Goal: Navigation & Orientation: Find specific page/section

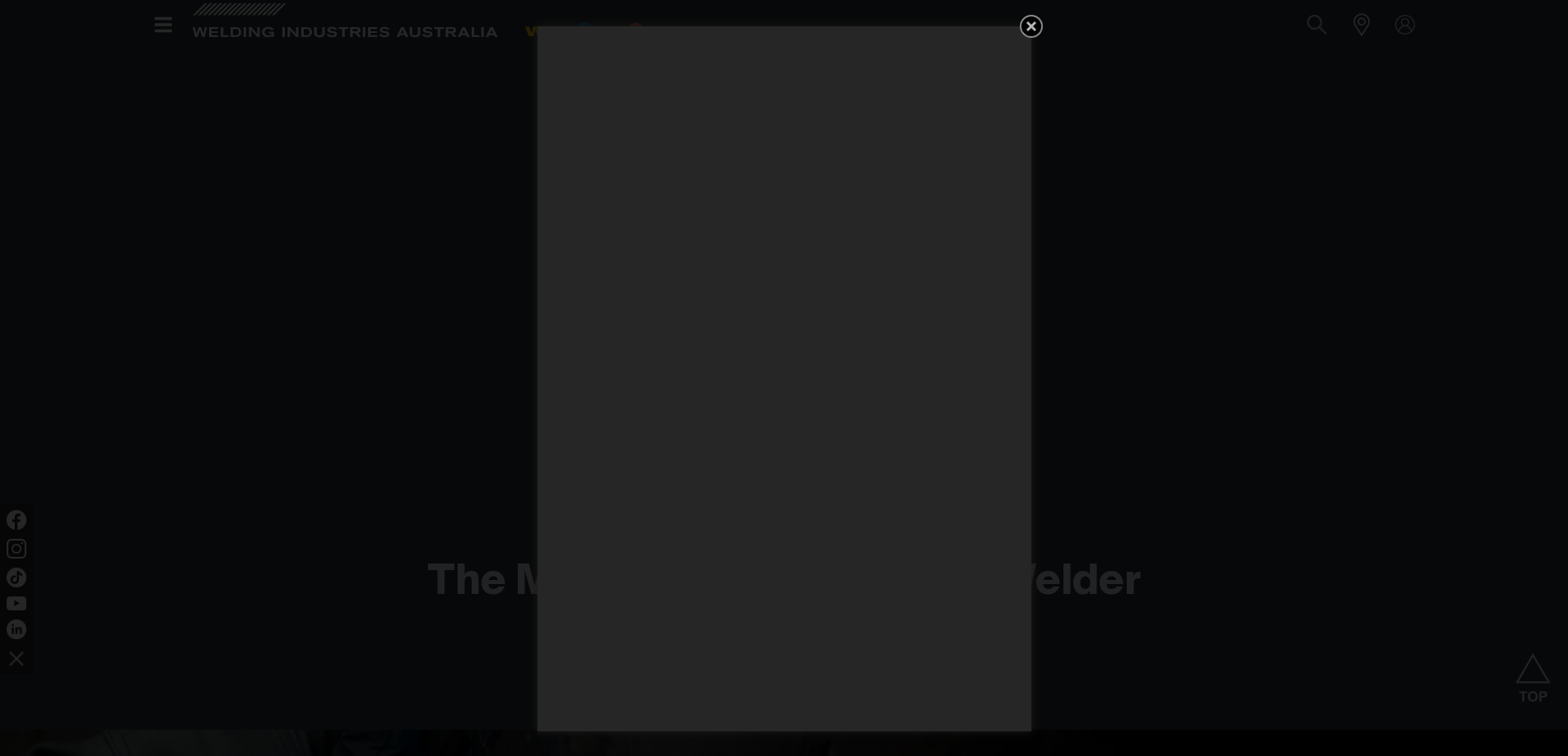
scroll to position [1508, 0]
click at [1029, 28] on icon "Get 5 WIA Welding Guides Free!" at bounding box center [1031, 26] width 10 height 10
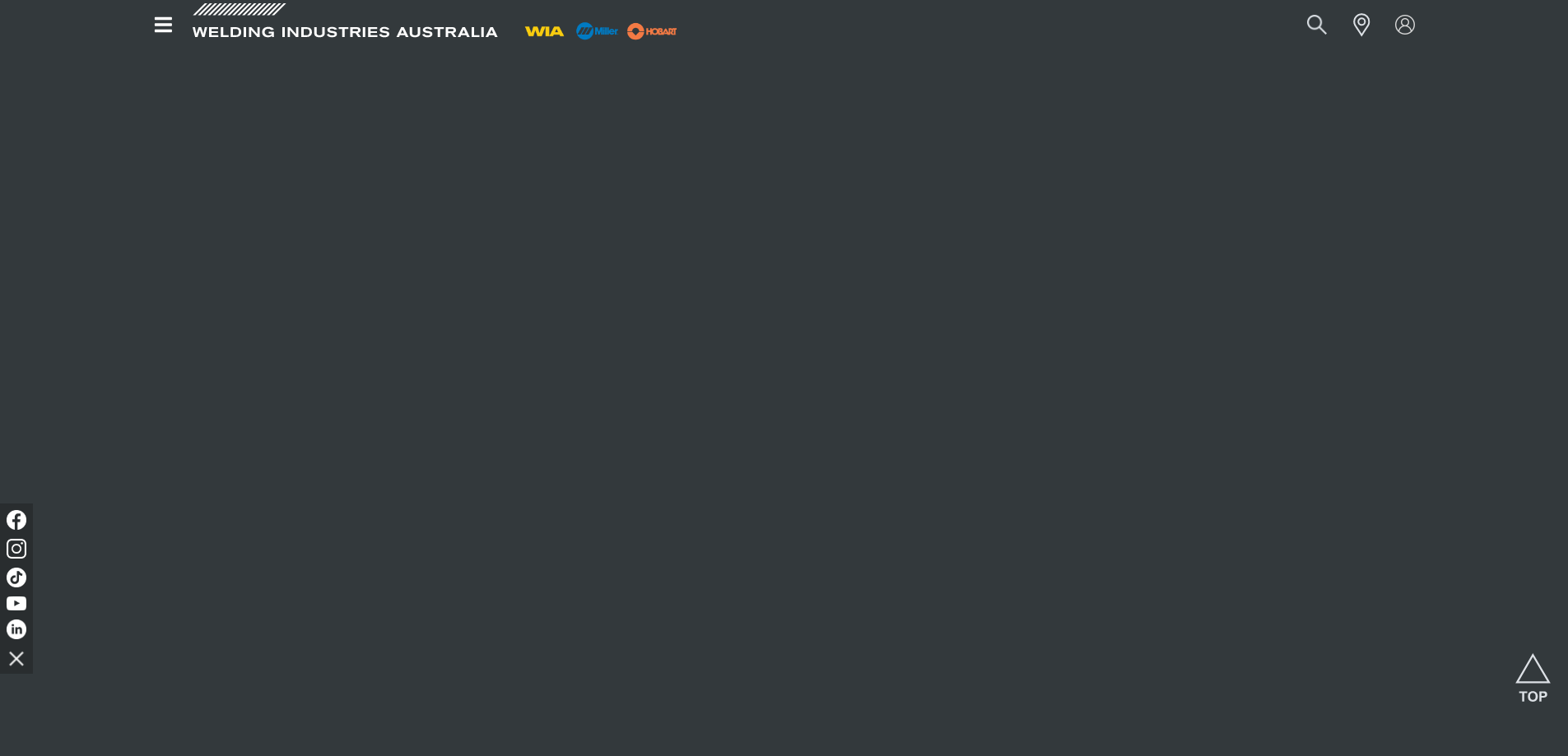
scroll to position [905, 0]
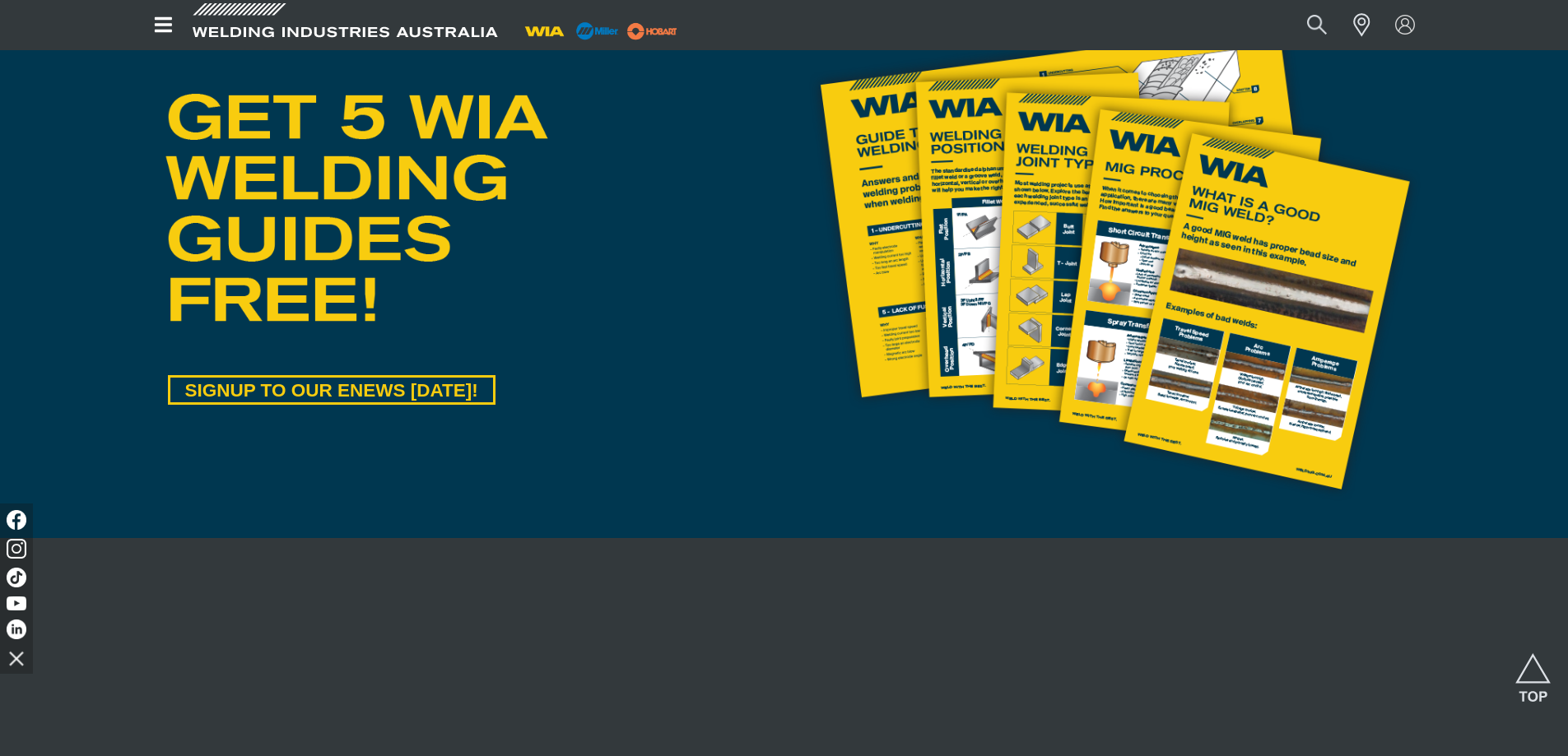
click at [548, 34] on img at bounding box center [544, 31] width 51 height 25
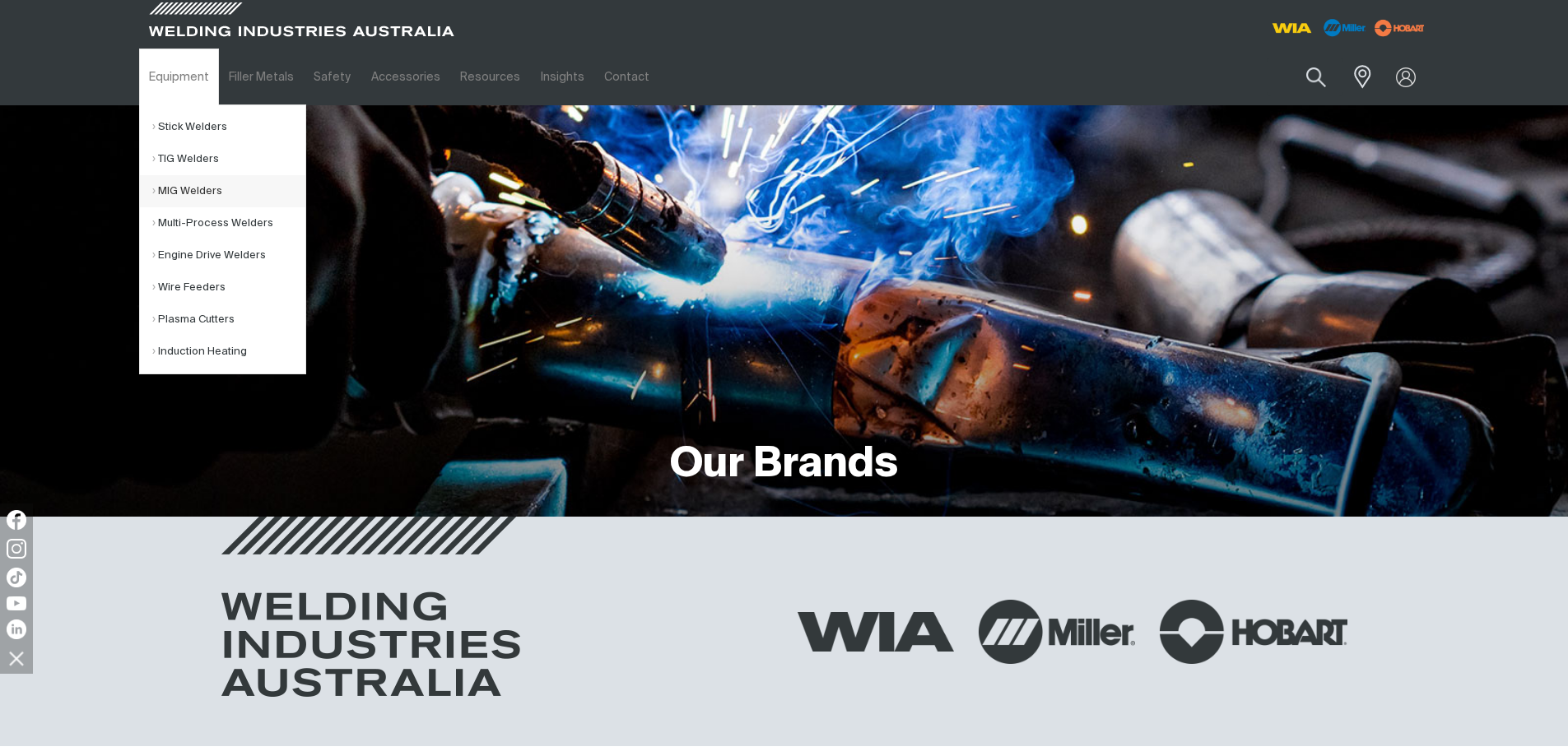
click at [182, 186] on link "MIG Welders" at bounding box center [229, 191] width 153 height 32
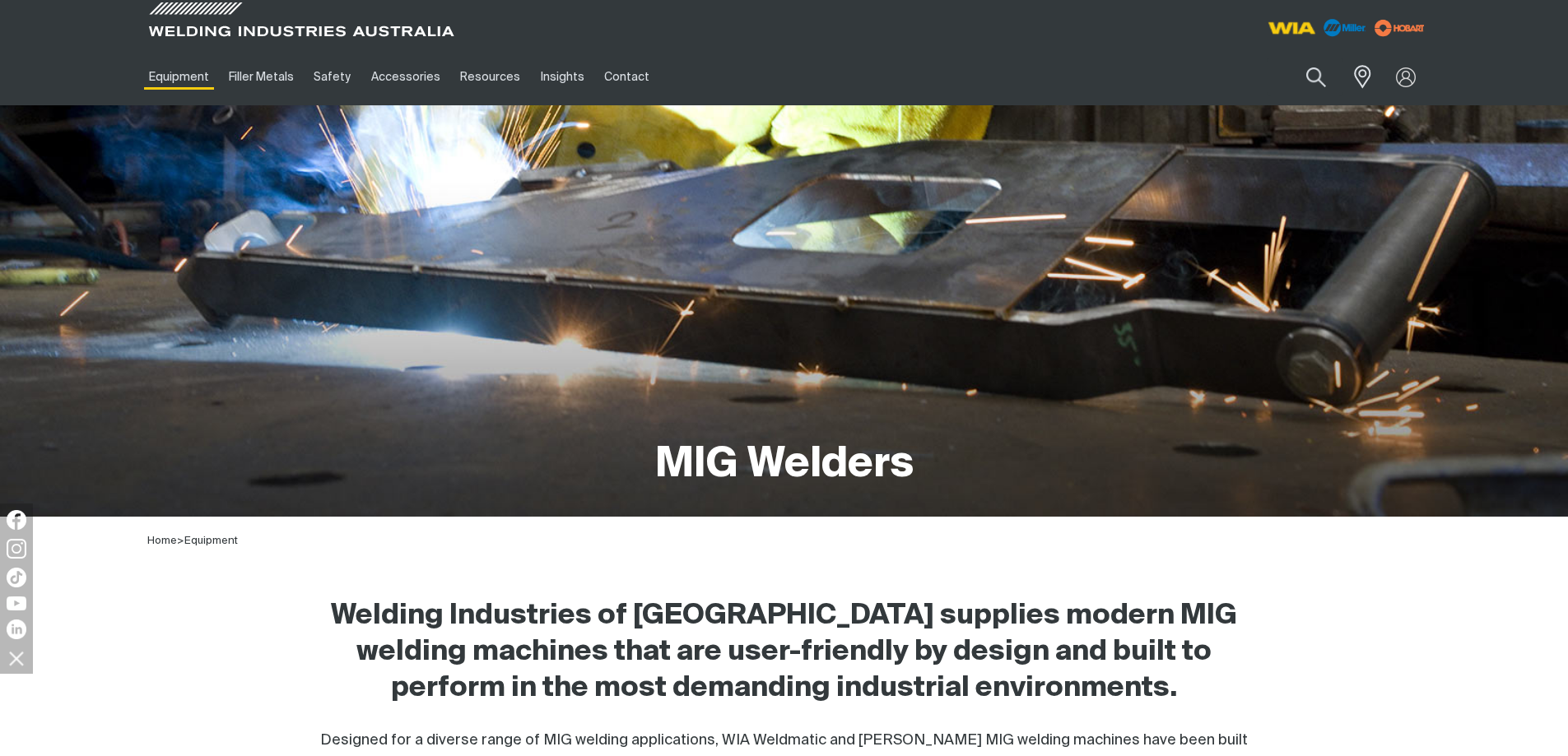
click at [1279, 20] on img at bounding box center [1291, 28] width 60 height 29
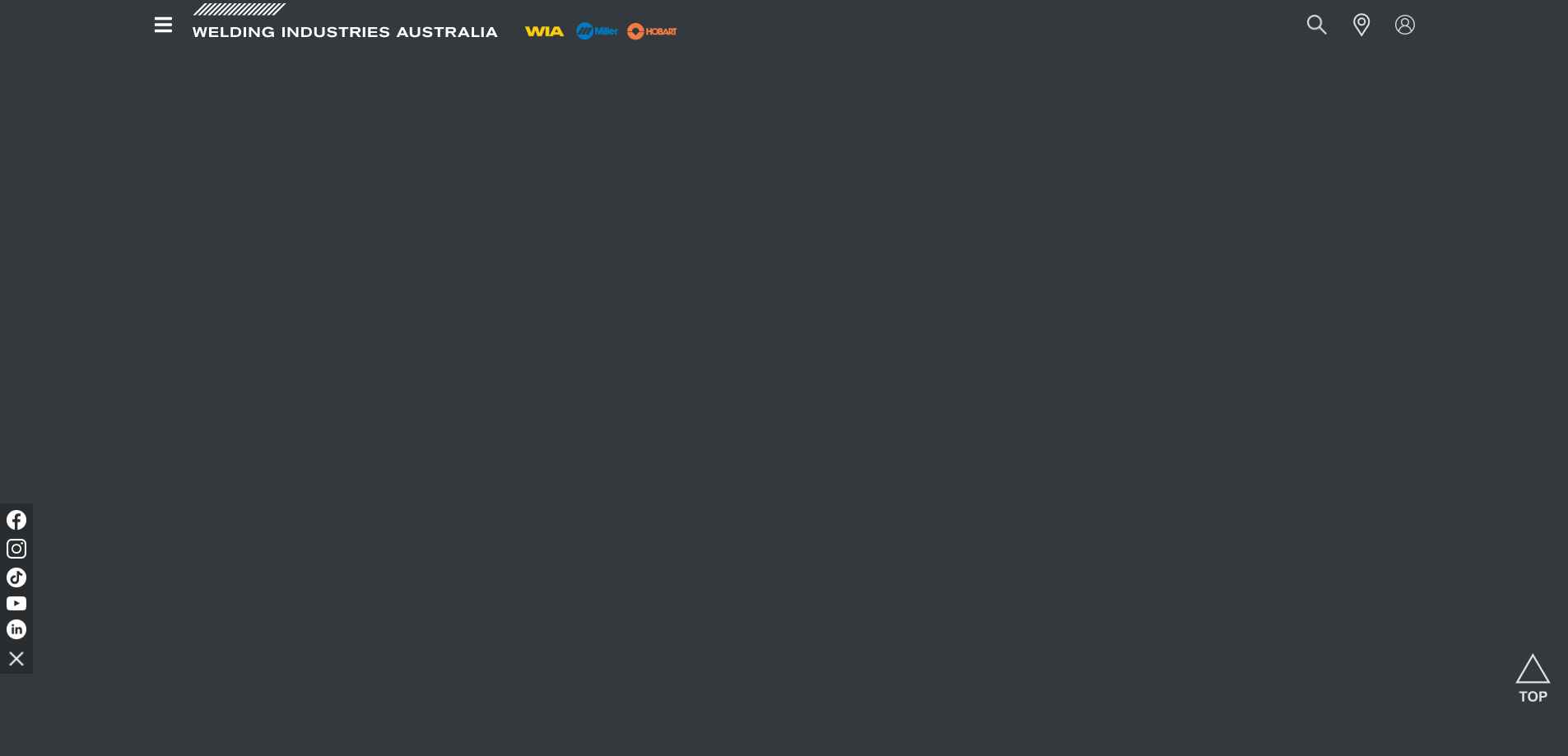
scroll to position [1508, 0]
